Goal: Check status

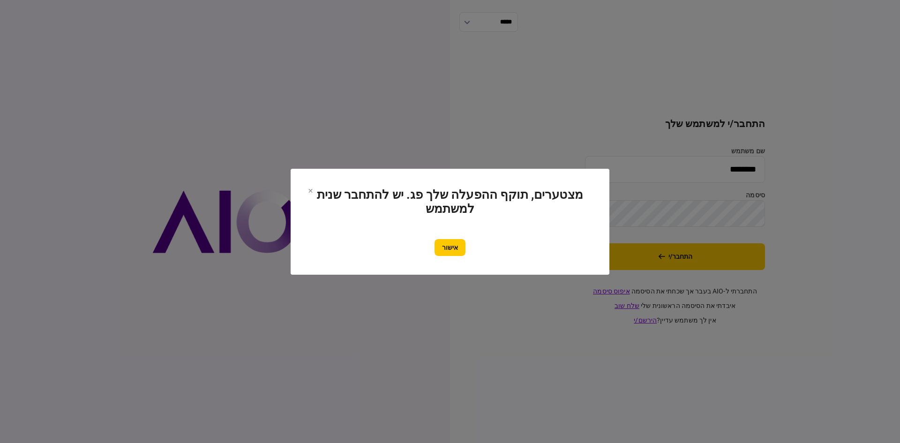
drag, startPoint x: 0, startPoint y: 0, endPoint x: 433, endPoint y: 245, distance: 497.6
click at [435, 245] on button "אישור" at bounding box center [450, 247] width 31 height 17
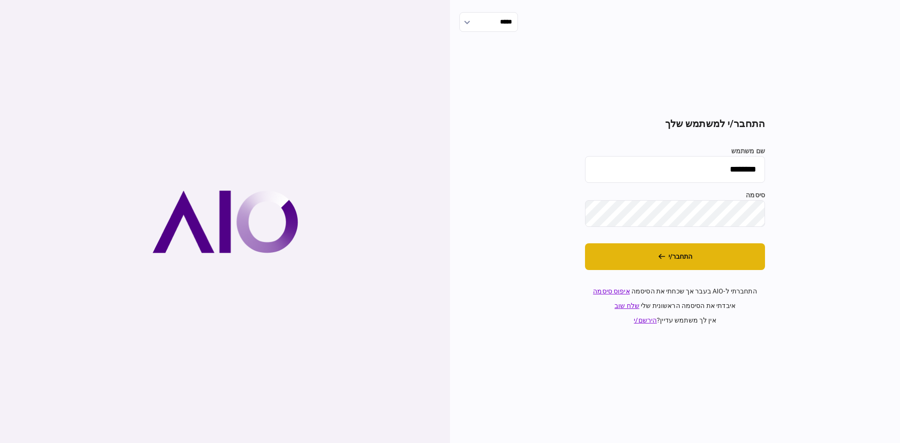
click at [679, 247] on button "התחבר/י" at bounding box center [675, 256] width 180 height 27
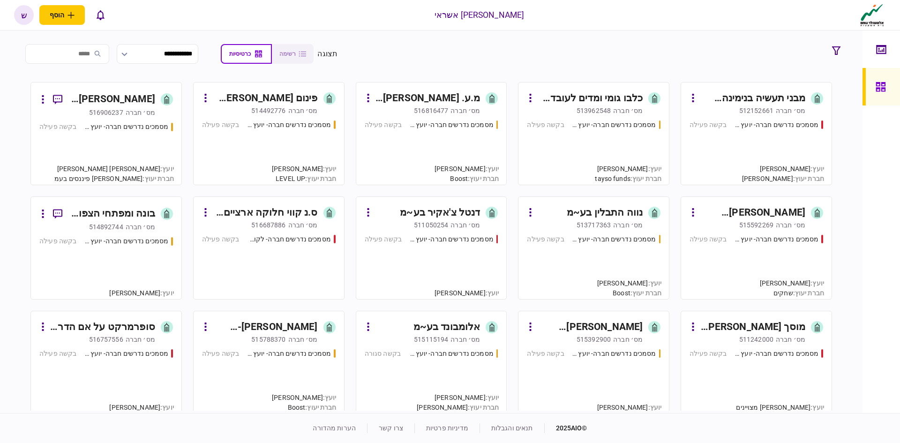
click at [721, 107] on div "[PERSON_NAME]׳ חברה 512152661" at bounding box center [748, 110] width 116 height 9
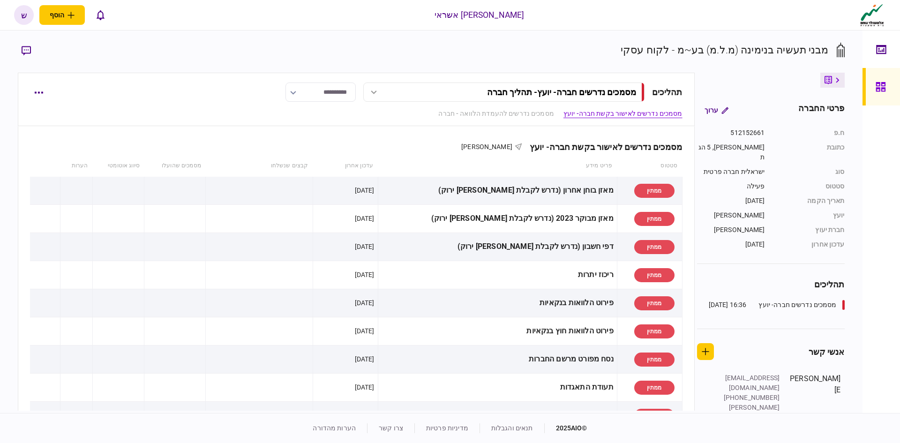
click at [871, 85] on link at bounding box center [882, 87] width 38 height 38
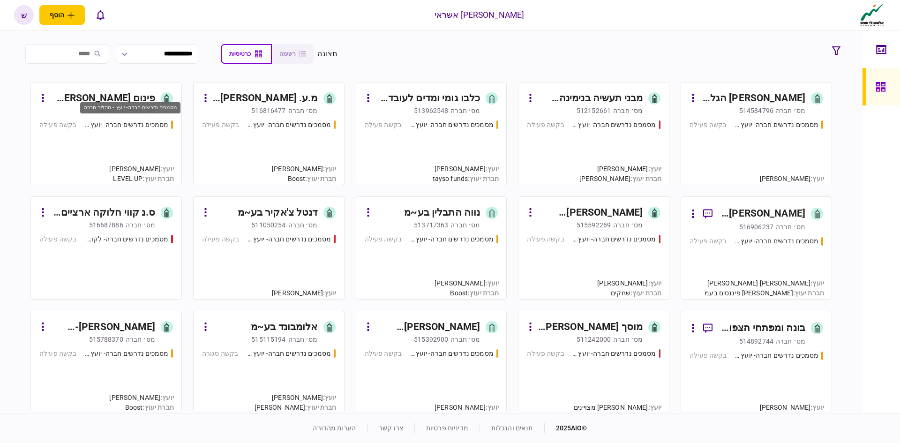
click at [138, 120] on div "מסמכים נדרשים חברה- יועץ - תהליך חברה" at bounding box center [126, 125] width 84 height 10
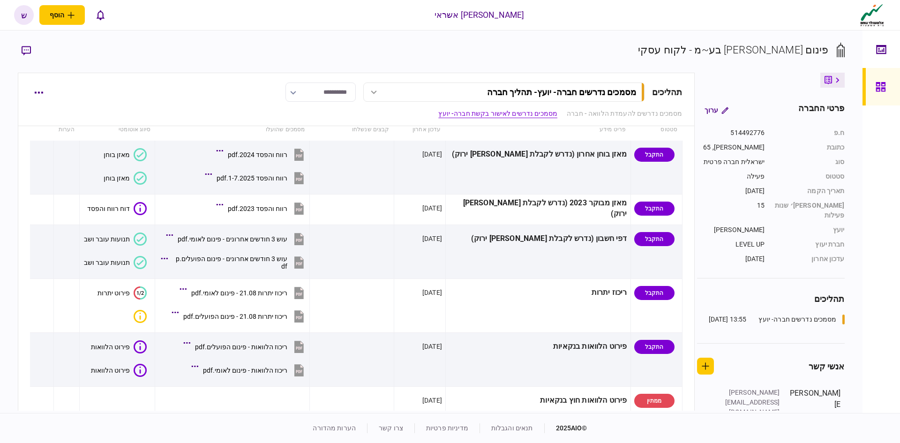
scroll to position [281, 0]
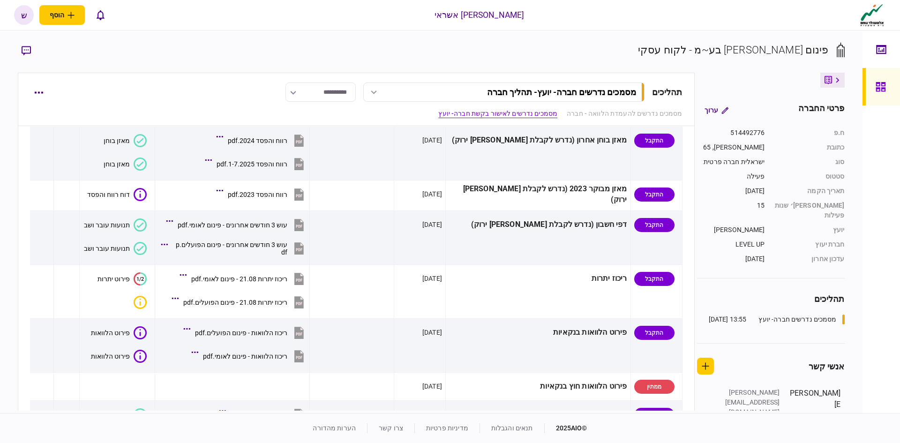
drag, startPoint x: 889, startPoint y: 92, endPoint x: 279, endPoint y: 4, distance: 616.8
click at [889, 92] on div at bounding box center [883, 87] width 15 height 38
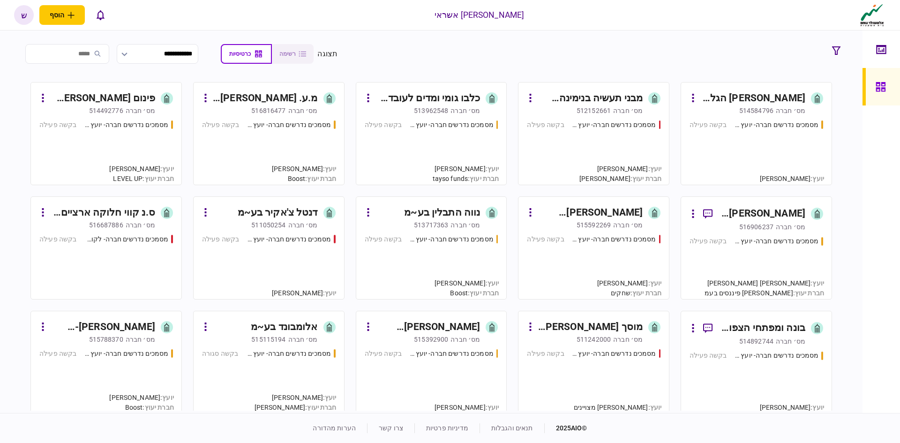
click at [445, 132] on div "מסמכים נדרשים חברה- יועץ - תהליך חברה בקשה פעילה" at bounding box center [432, 148] width 134 height 57
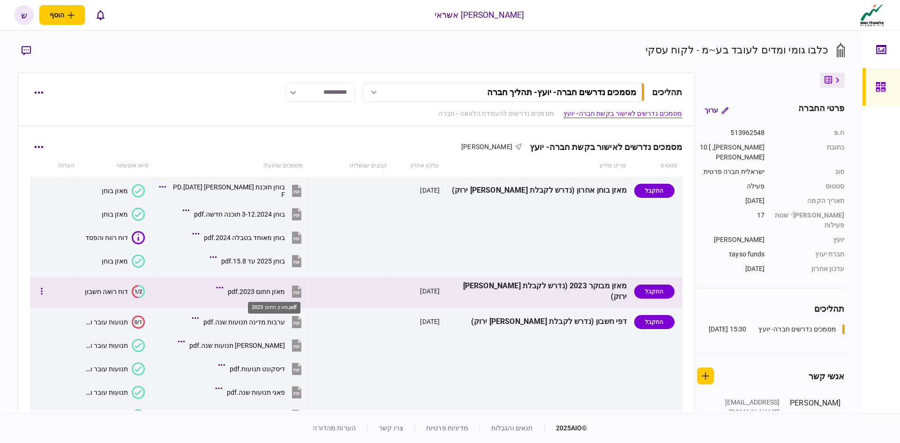
click at [285, 293] on div "מאזן חתום 2023.pdf" at bounding box center [256, 292] width 57 height 8
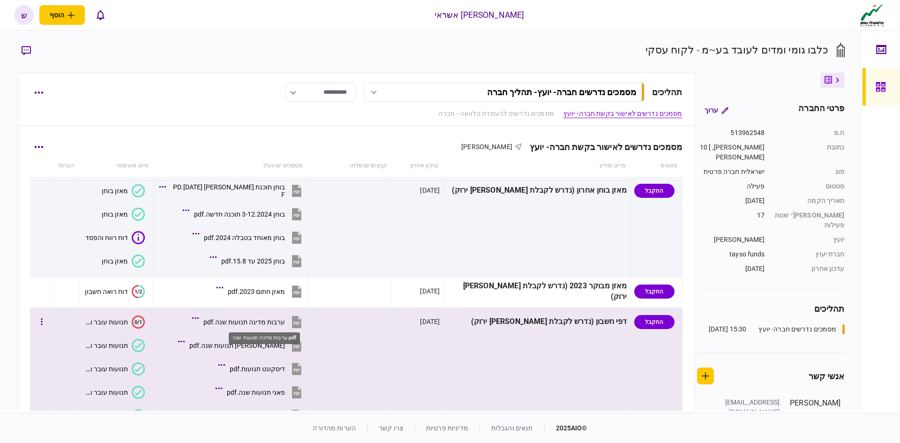
click at [260, 324] on div "ערבות מדינה תנועות שנה.pdf" at bounding box center [244, 322] width 82 height 8
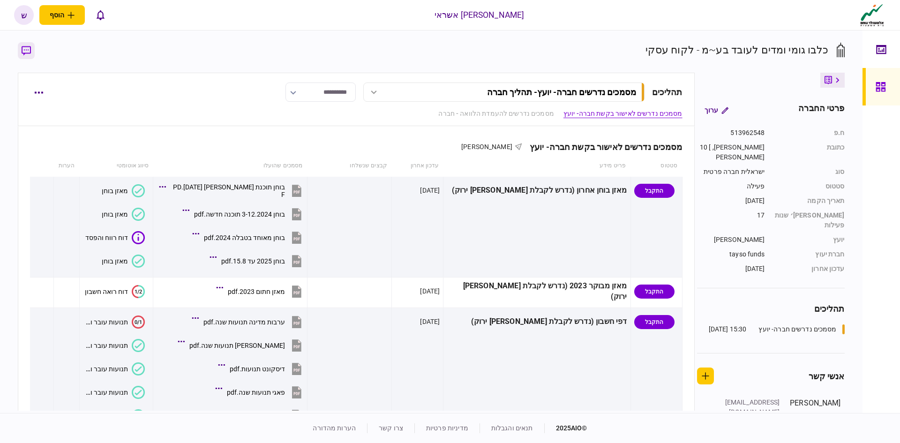
click at [30, 53] on icon "button" at bounding box center [26, 50] width 9 height 9
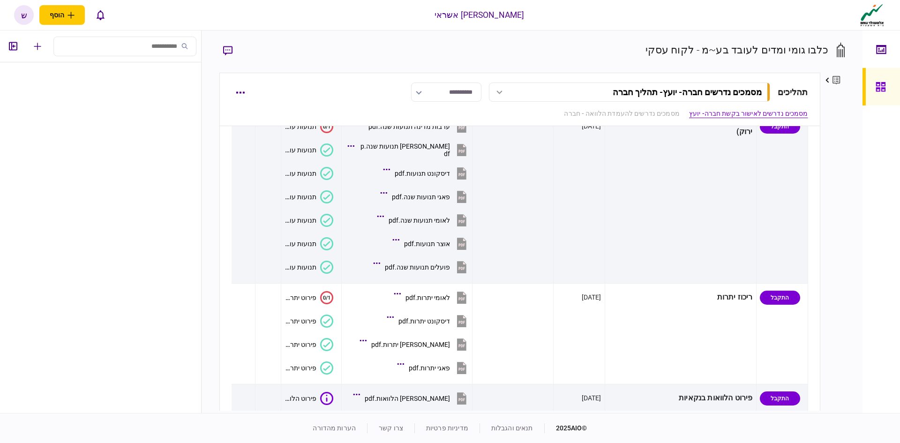
scroll to position [188, 0]
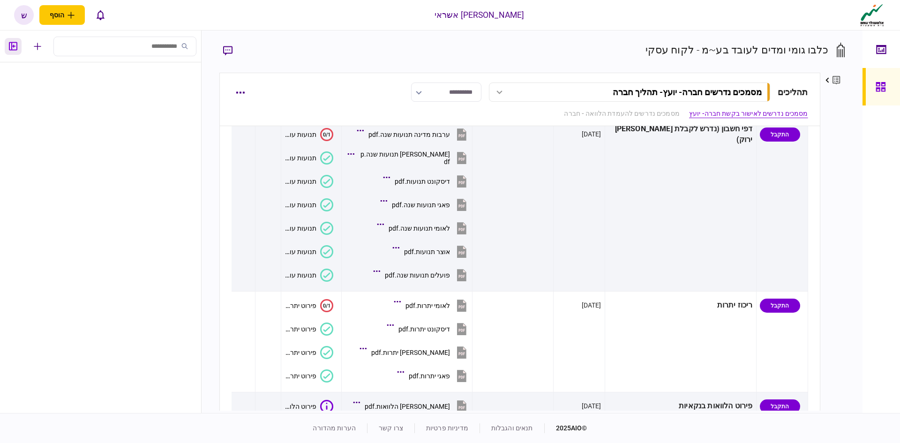
click at [17, 49] on button "button" at bounding box center [13, 46] width 17 height 17
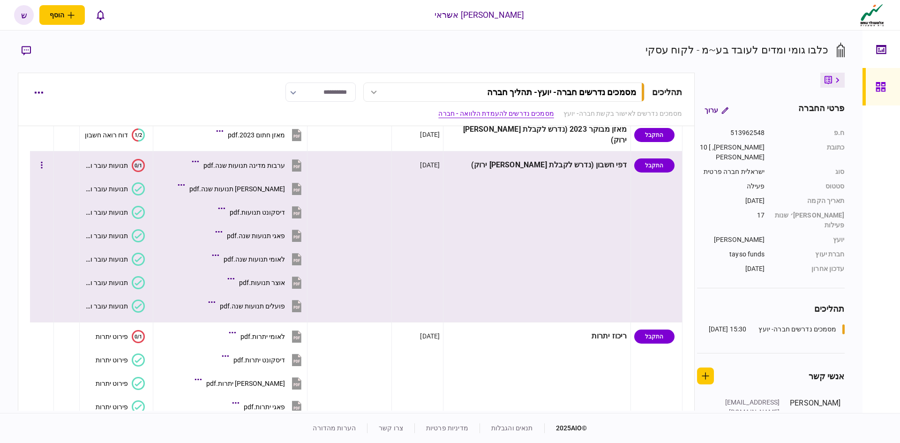
scroll to position [0, 0]
